Goal: Transaction & Acquisition: Purchase product/service

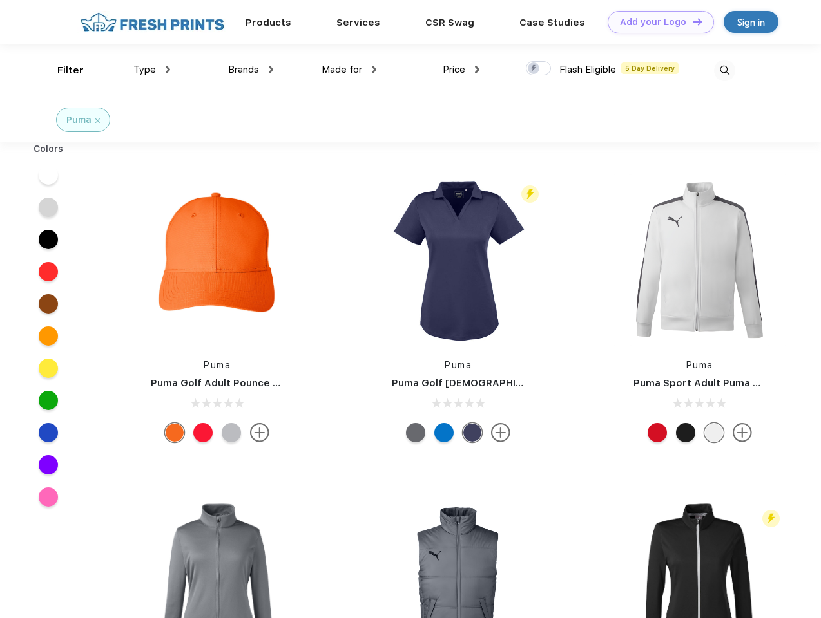
click at [656, 22] on link "Add your Logo Design Tool" at bounding box center [660, 22] width 106 height 23
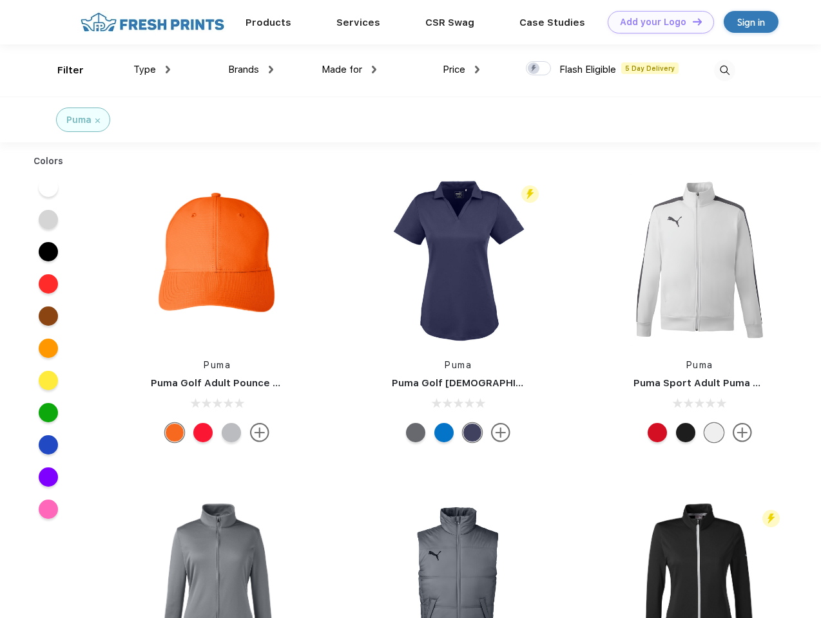
click at [0, 0] on div "Design Tool" at bounding box center [0, 0] width 0 height 0
click at [691, 21] on link "Add your Logo Design Tool" at bounding box center [660, 22] width 106 height 23
click at [62, 70] on div "Filter" at bounding box center [70, 70] width 26 height 15
click at [152, 70] on span "Type" at bounding box center [144, 70] width 23 height 12
click at [251, 70] on span "Brands" at bounding box center [243, 70] width 31 height 12
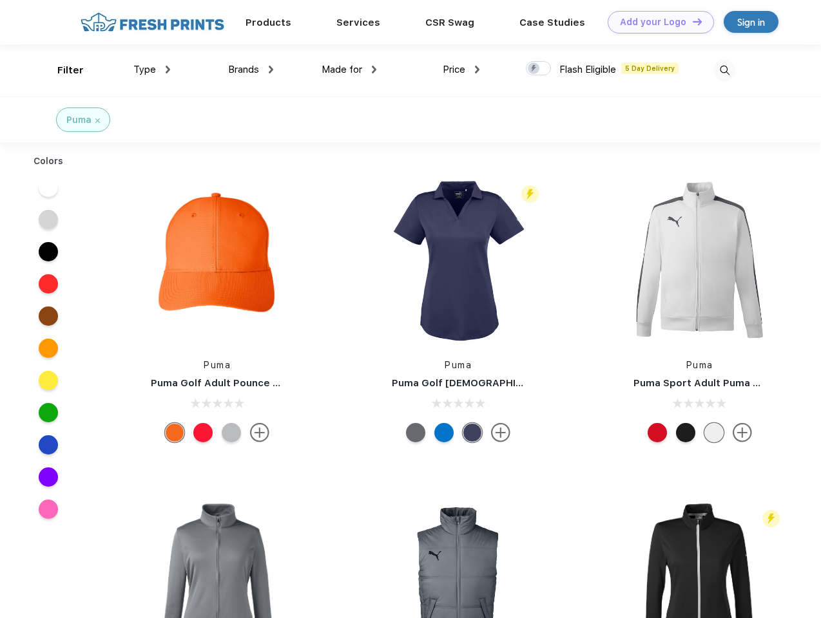
click at [349, 70] on span "Made for" at bounding box center [341, 70] width 41 height 12
click at [461, 70] on span "Price" at bounding box center [454, 70] width 23 height 12
click at [539, 69] on div at bounding box center [538, 68] width 25 height 14
click at [534, 69] on input "checkbox" at bounding box center [530, 65] width 8 height 8
click at [724, 70] on img at bounding box center [724, 70] width 21 height 21
